Goal: Task Accomplishment & Management: Use online tool/utility

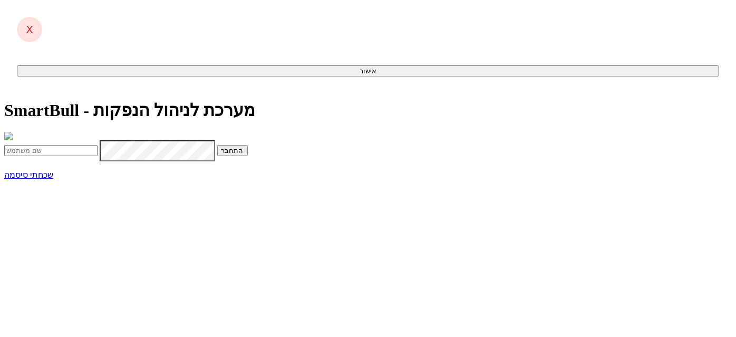
type input "[EMAIL_ADDRESS][DOMAIN_NAME]"
click at [244, 154] on span "submit" at bounding box center [244, 151] width 0 height 8
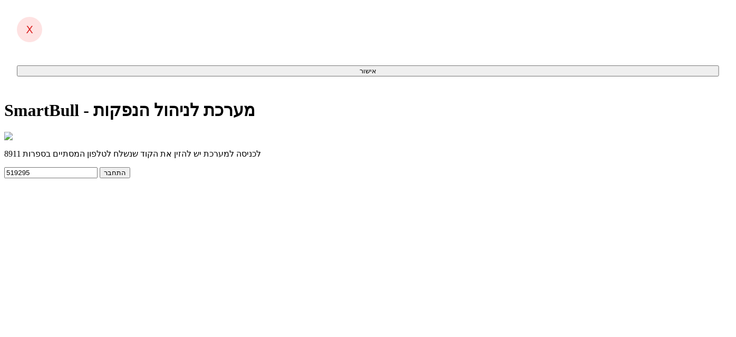
type input "519295"
click at [100, 167] on button "התחבר" at bounding box center [115, 172] width 31 height 11
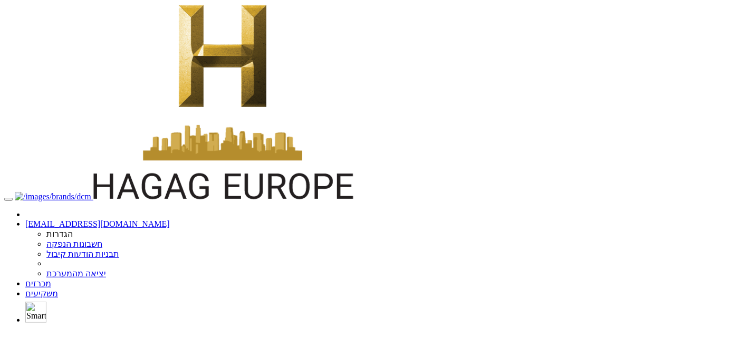
click at [51, 279] on link "מכרזים" at bounding box center [38, 283] width 26 height 9
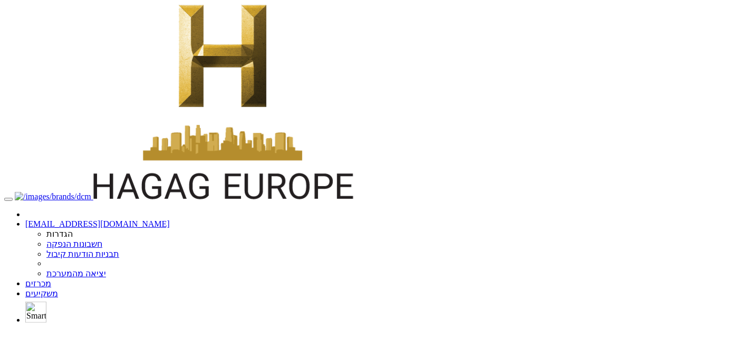
click at [51, 279] on link "מכרזים" at bounding box center [38, 283] width 26 height 9
